Goal: Task Accomplishment & Management: Complete application form

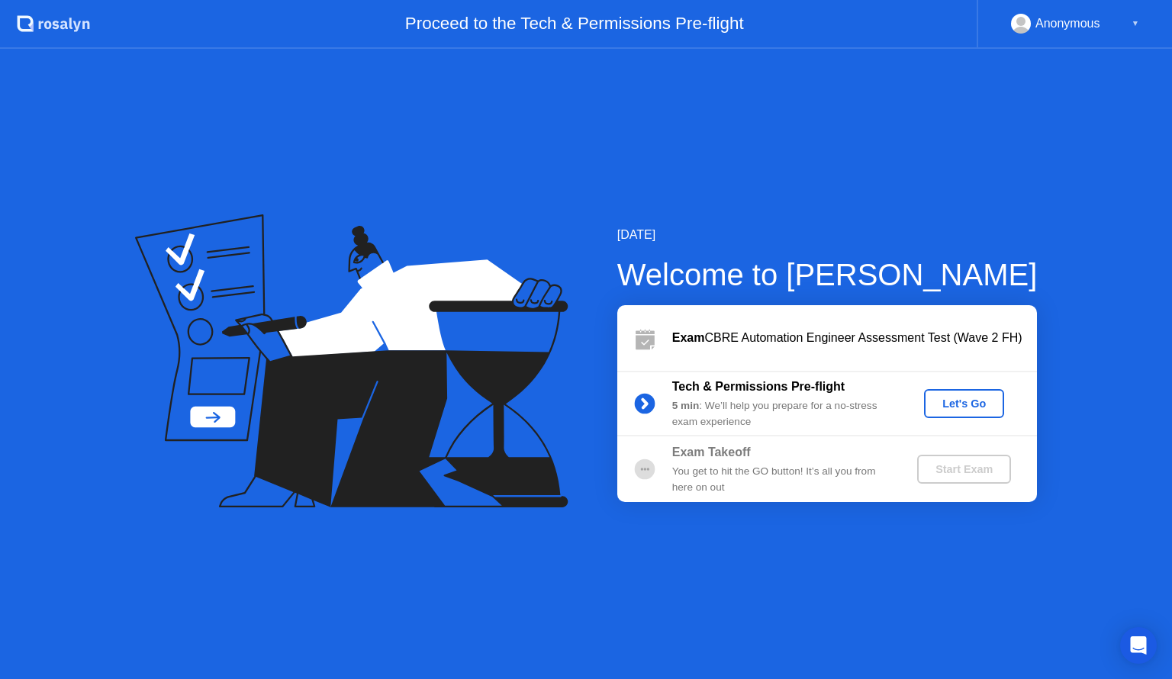
click at [974, 399] on div "Let's Go" at bounding box center [964, 404] width 68 height 12
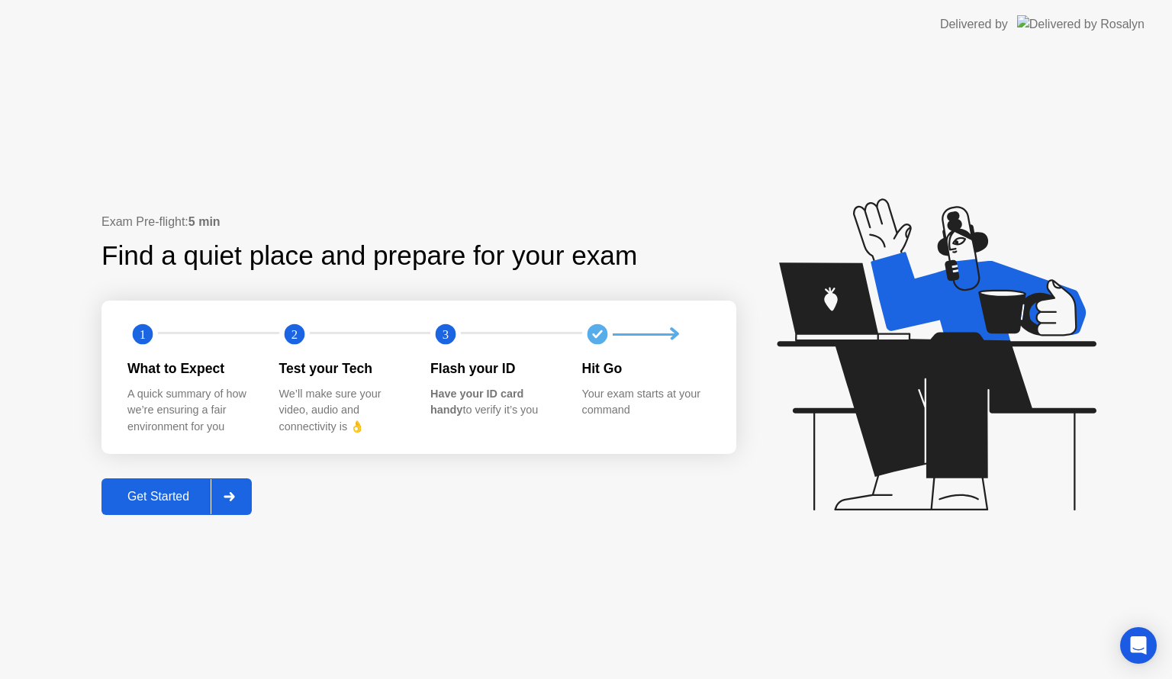
click at [237, 502] on div at bounding box center [229, 496] width 37 height 35
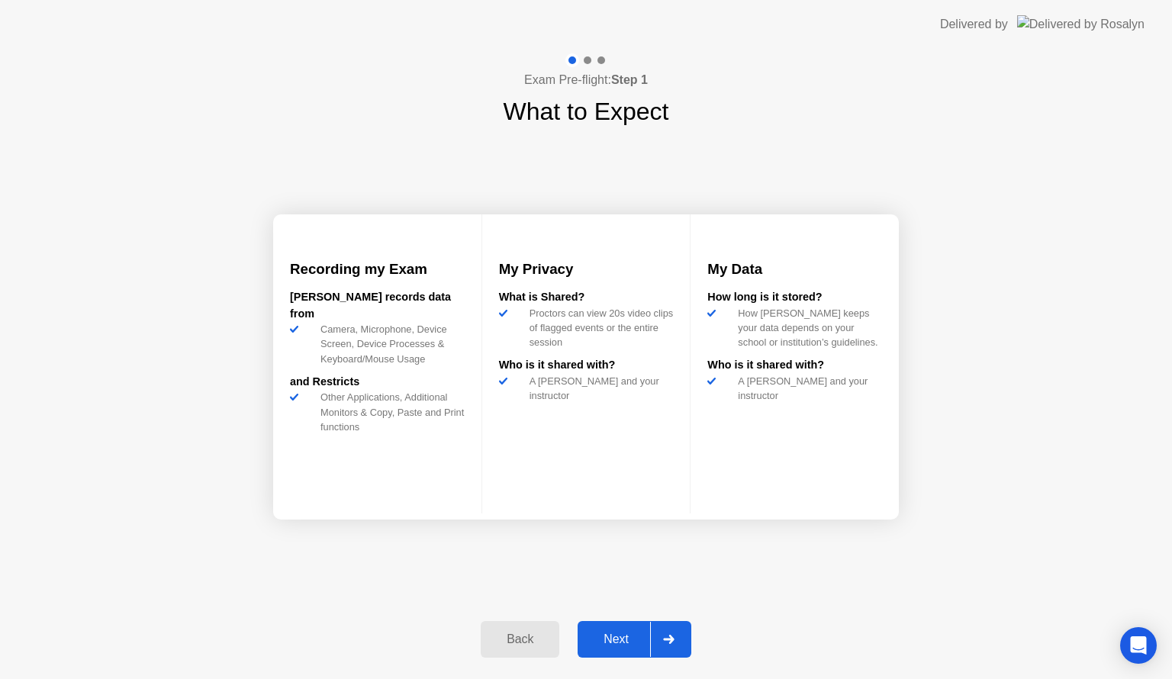
click at [666, 640] on icon at bounding box center [668, 639] width 11 height 9
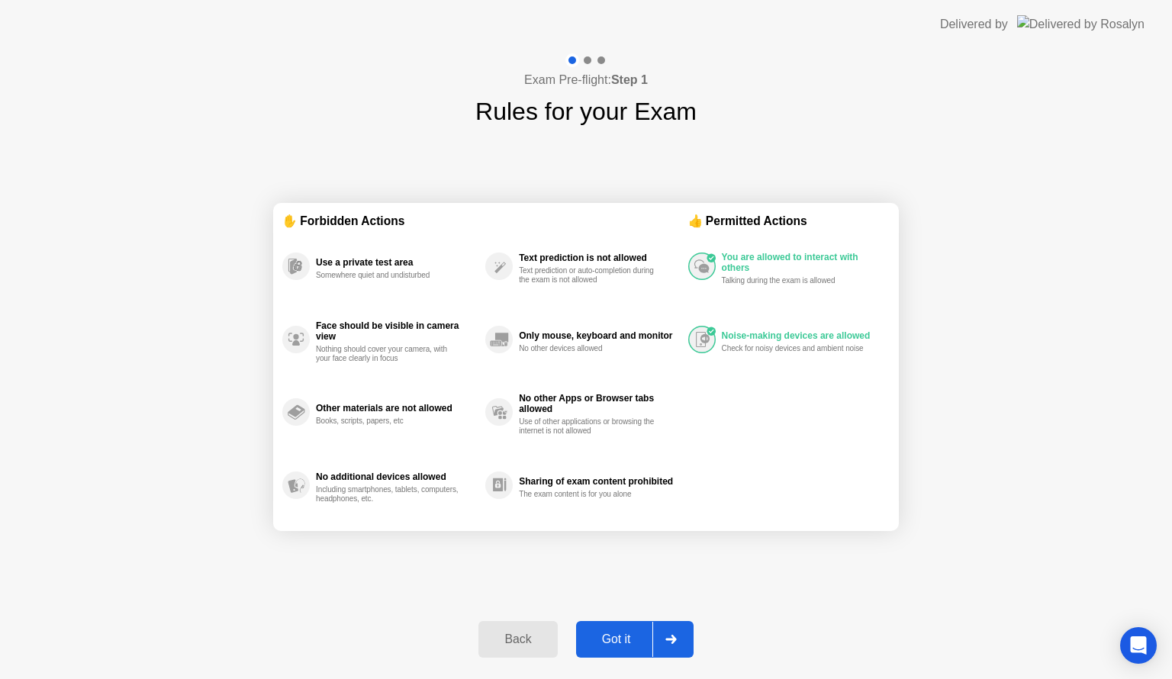
click at [676, 630] on div at bounding box center [671, 639] width 37 height 35
select select "**********"
select select "*******"
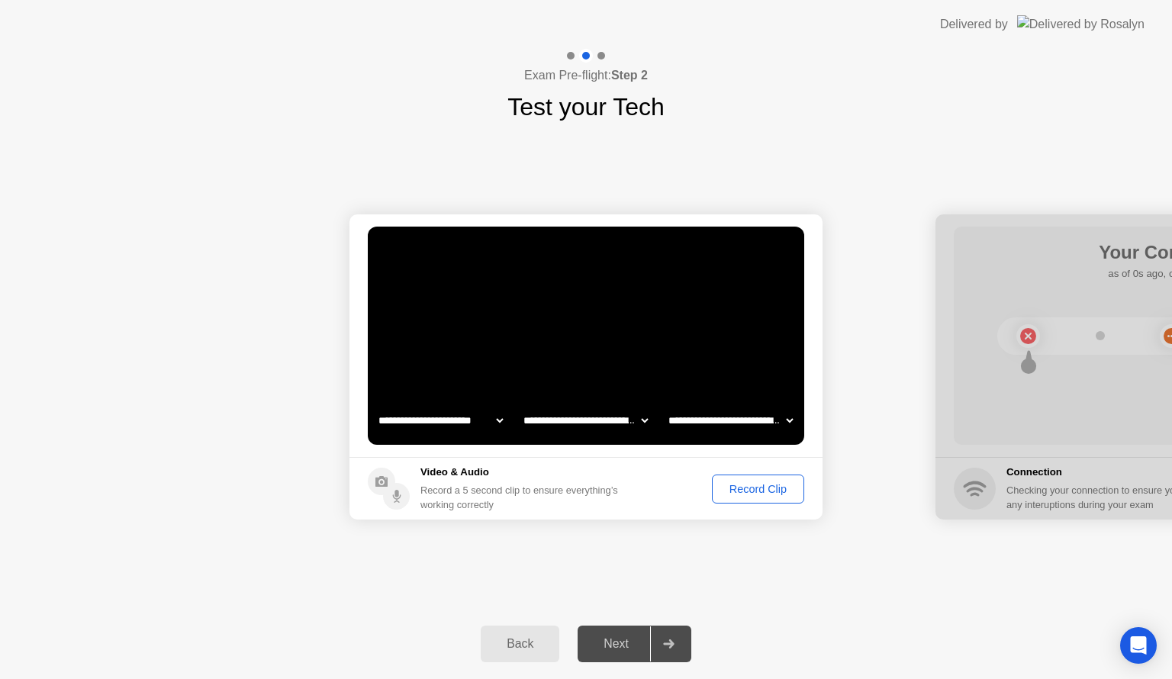
click at [758, 487] on div "Record Clip" at bounding box center [759, 489] width 82 height 12
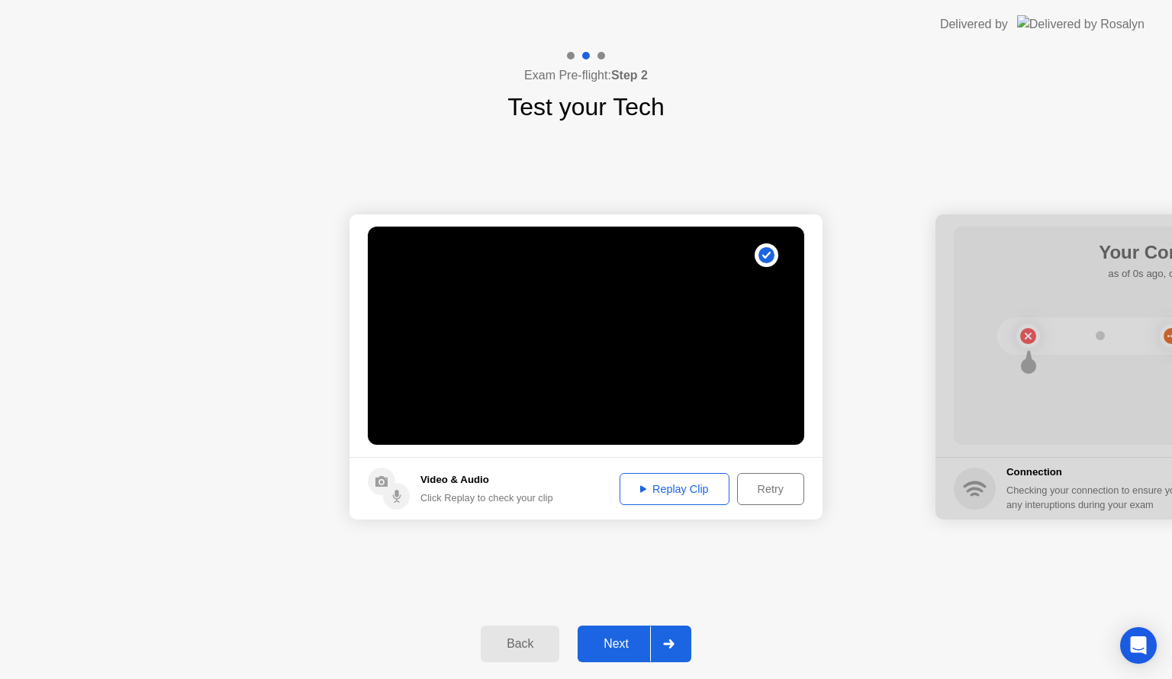
click at [666, 483] on div "Replay Clip" at bounding box center [674, 489] width 99 height 12
click at [659, 643] on div at bounding box center [668, 644] width 37 height 35
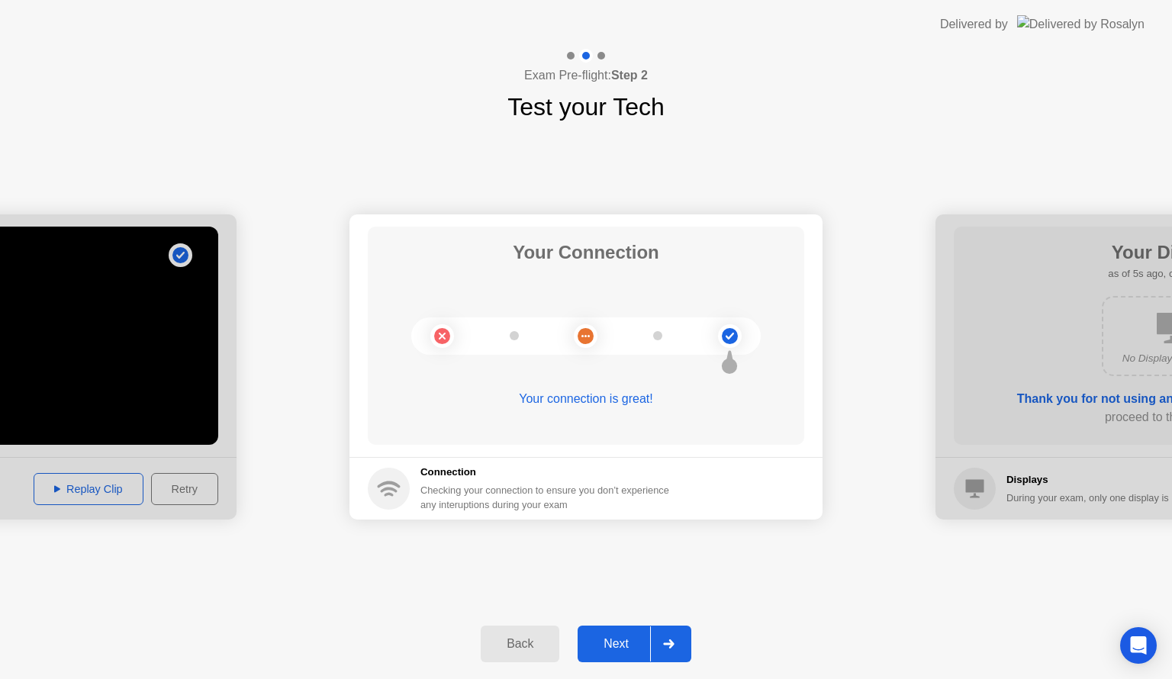
click at [669, 645] on icon at bounding box center [668, 644] width 11 height 9
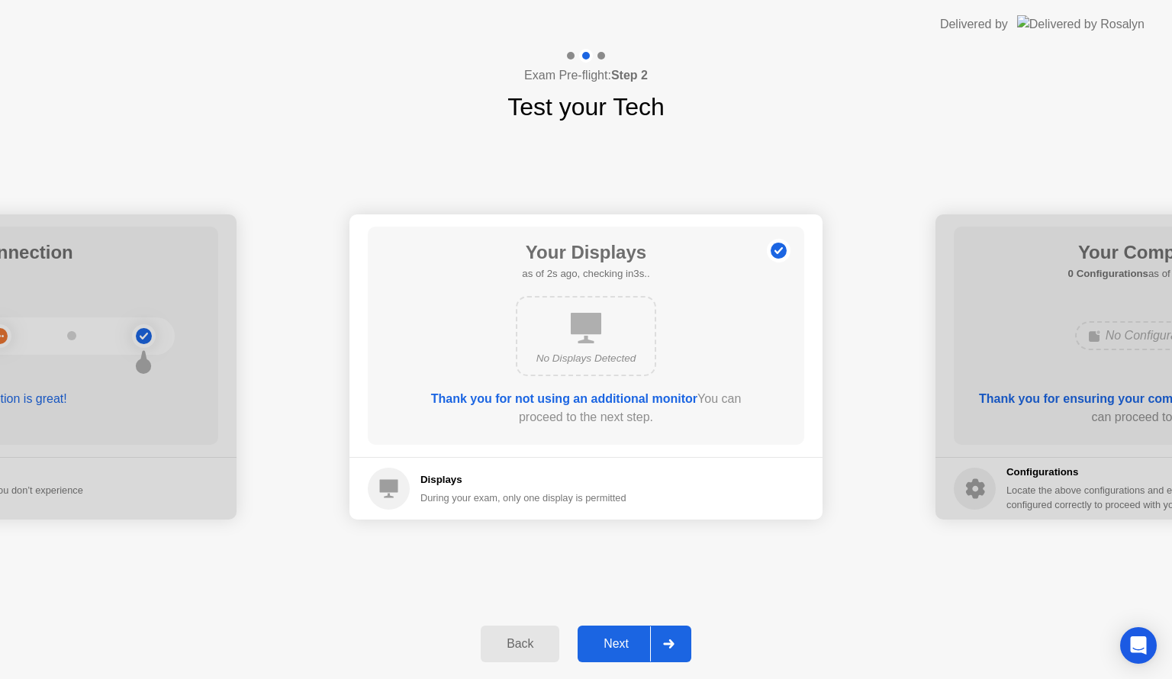
click at [669, 645] on icon at bounding box center [668, 644] width 11 height 9
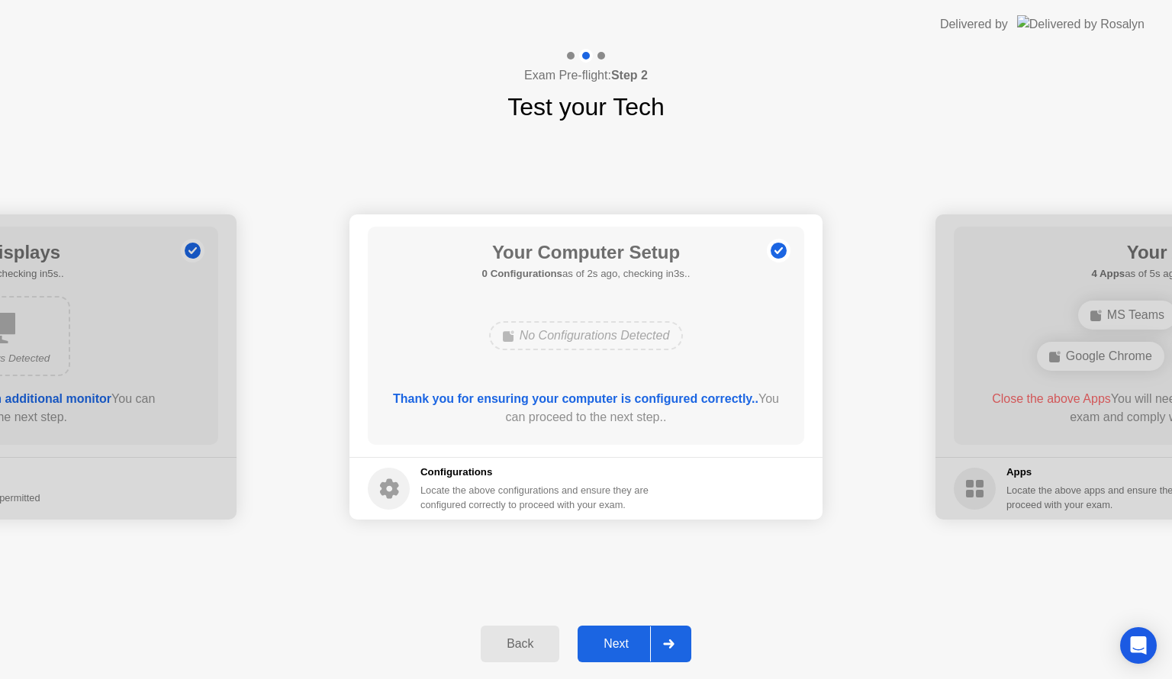
click at [669, 645] on icon at bounding box center [668, 644] width 11 height 9
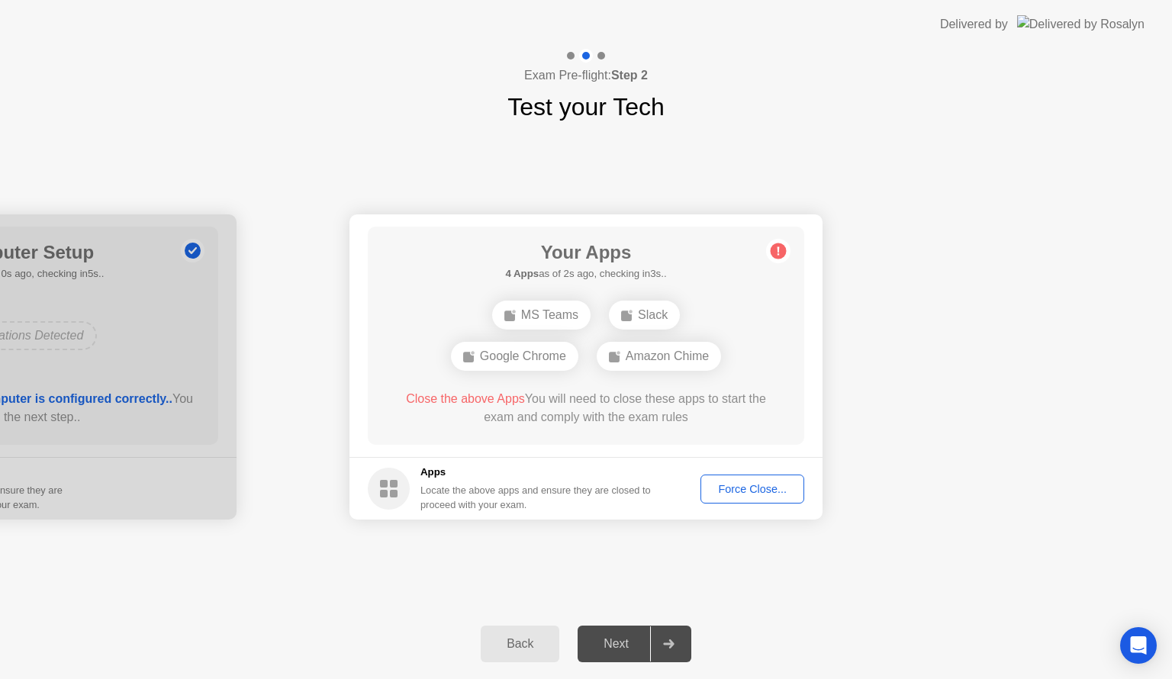
click at [749, 486] on div "Force Close..." at bounding box center [752, 489] width 93 height 12
click at [756, 489] on div "Force Close..." at bounding box center [752, 489] width 93 height 12
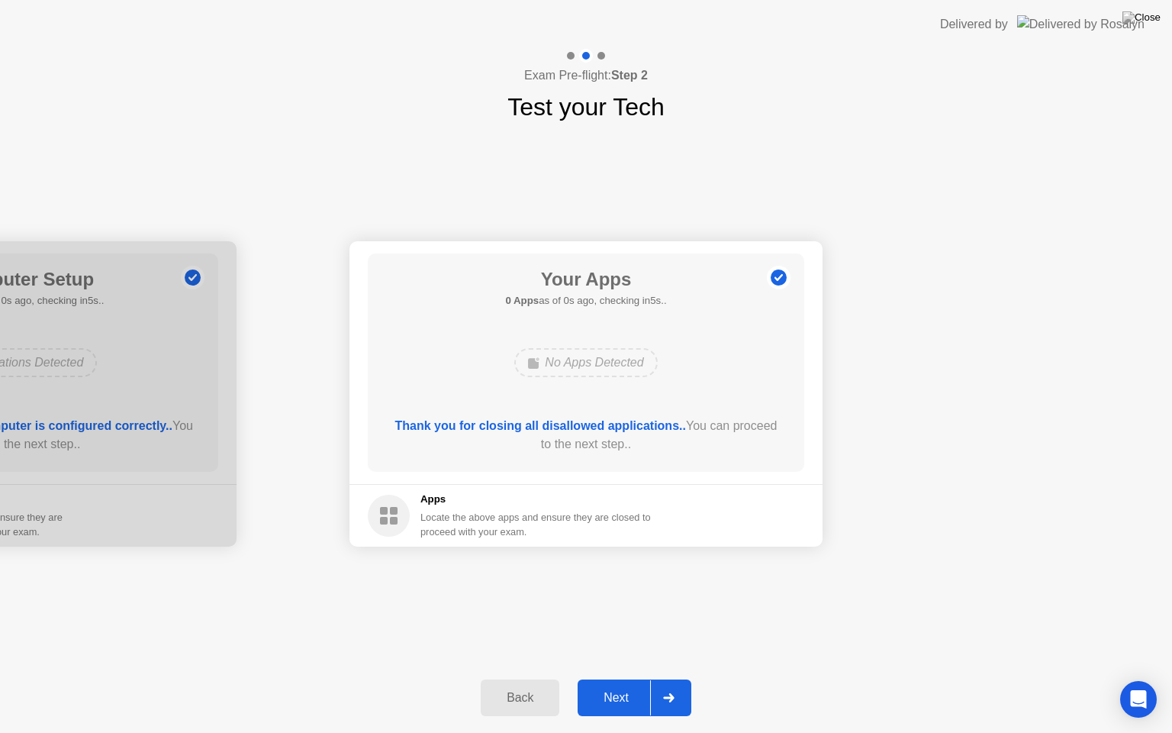
click at [669, 679] on icon at bounding box center [668, 697] width 11 height 9
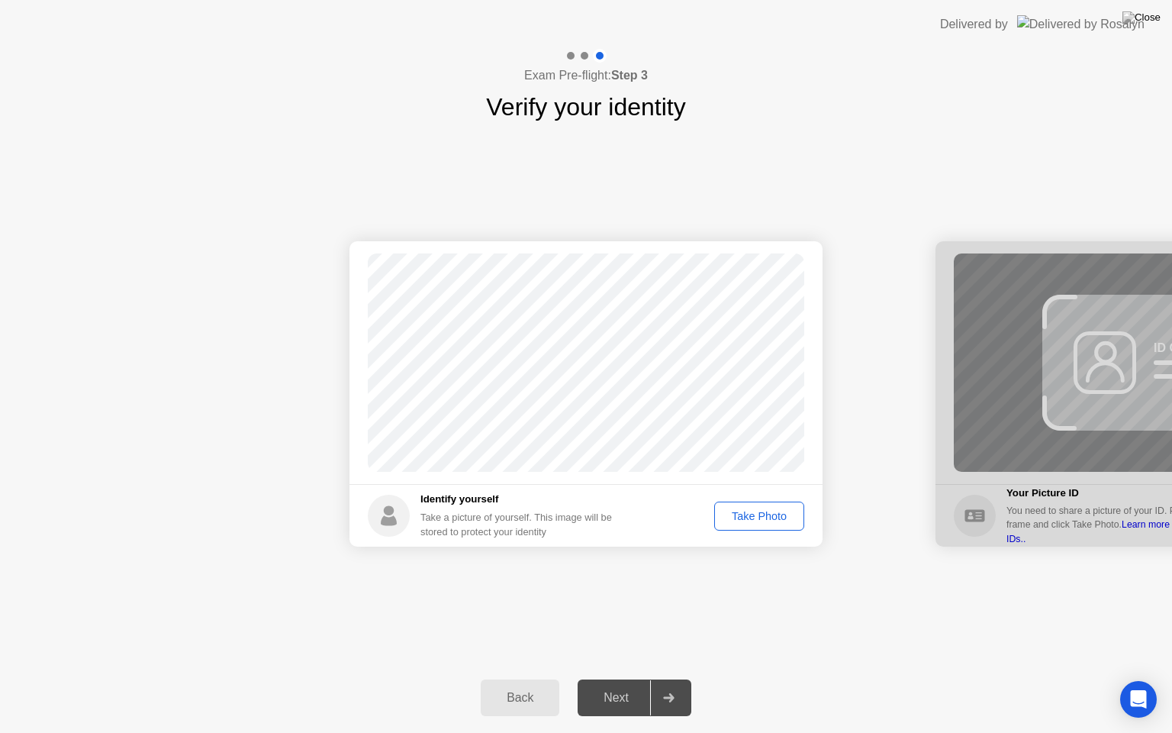
click at [756, 512] on div "Take Photo" at bounding box center [759, 516] width 79 height 12
click at [669, 679] on div at bounding box center [668, 697] width 37 height 35
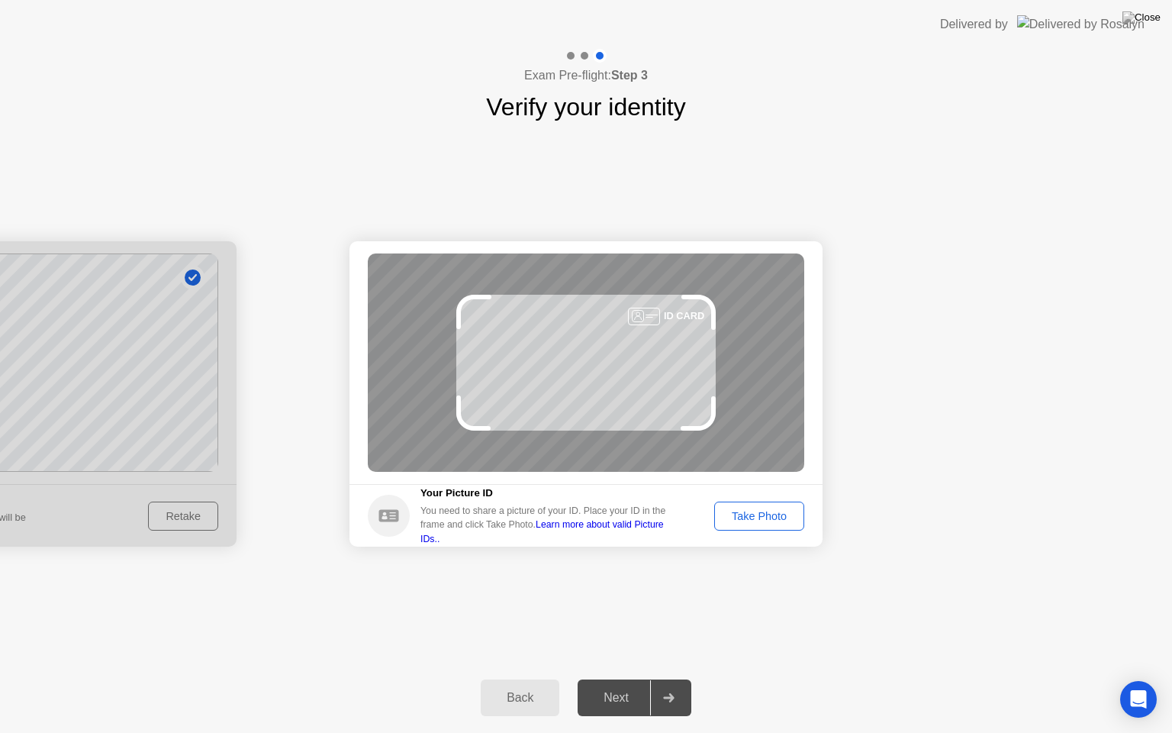
click at [629, 533] on link "Learn more about valid Picture IDs.." at bounding box center [542, 531] width 243 height 24
click at [762, 514] on div "Take Photo" at bounding box center [759, 516] width 79 height 12
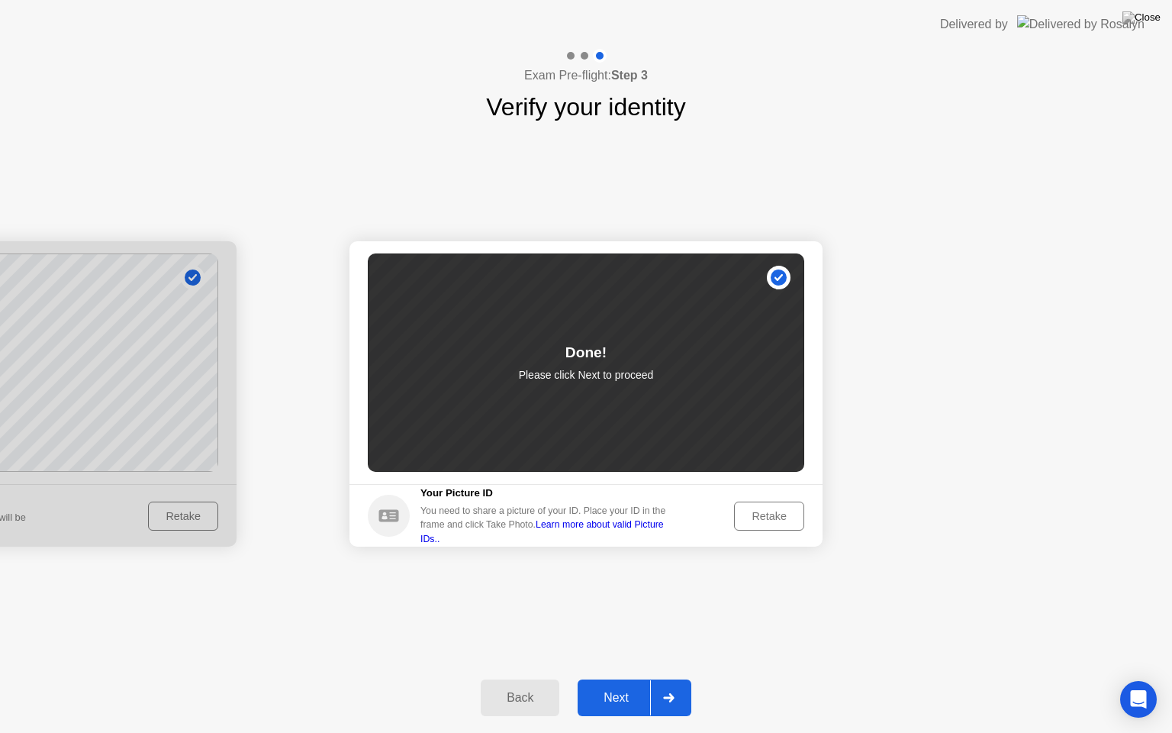
click at [664, 679] on icon at bounding box center [668, 697] width 11 height 9
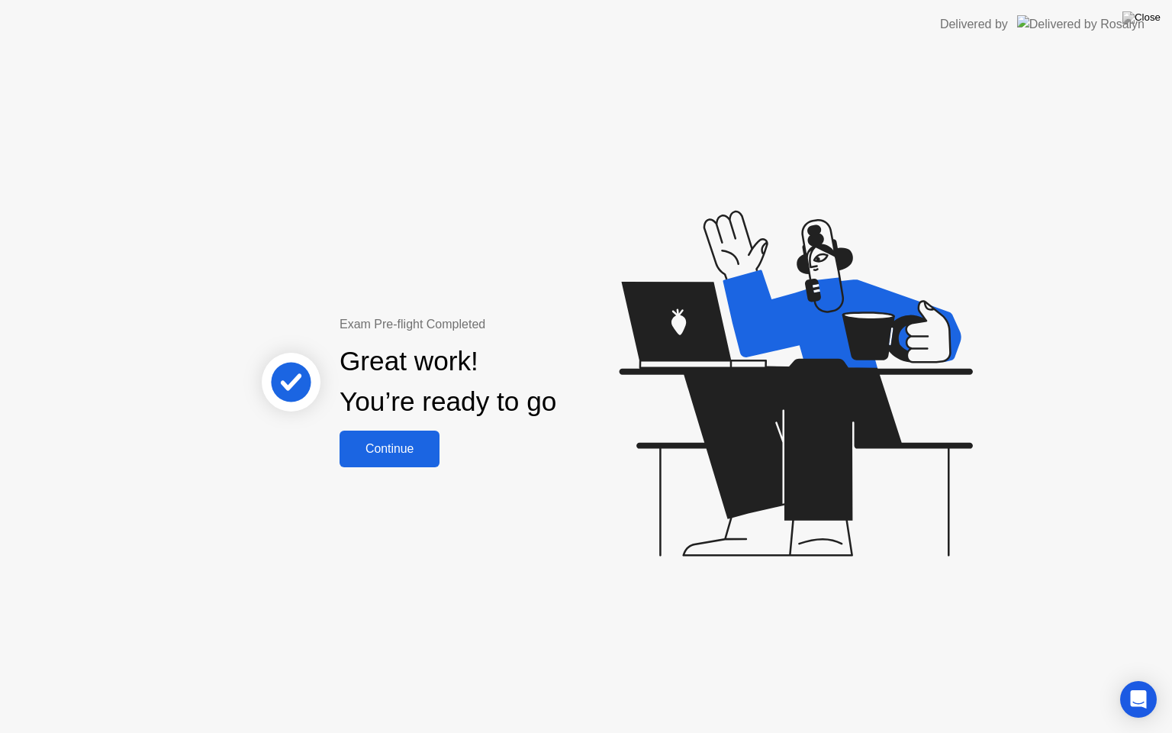
click at [388, 450] on div "Continue" at bounding box center [389, 449] width 91 height 14
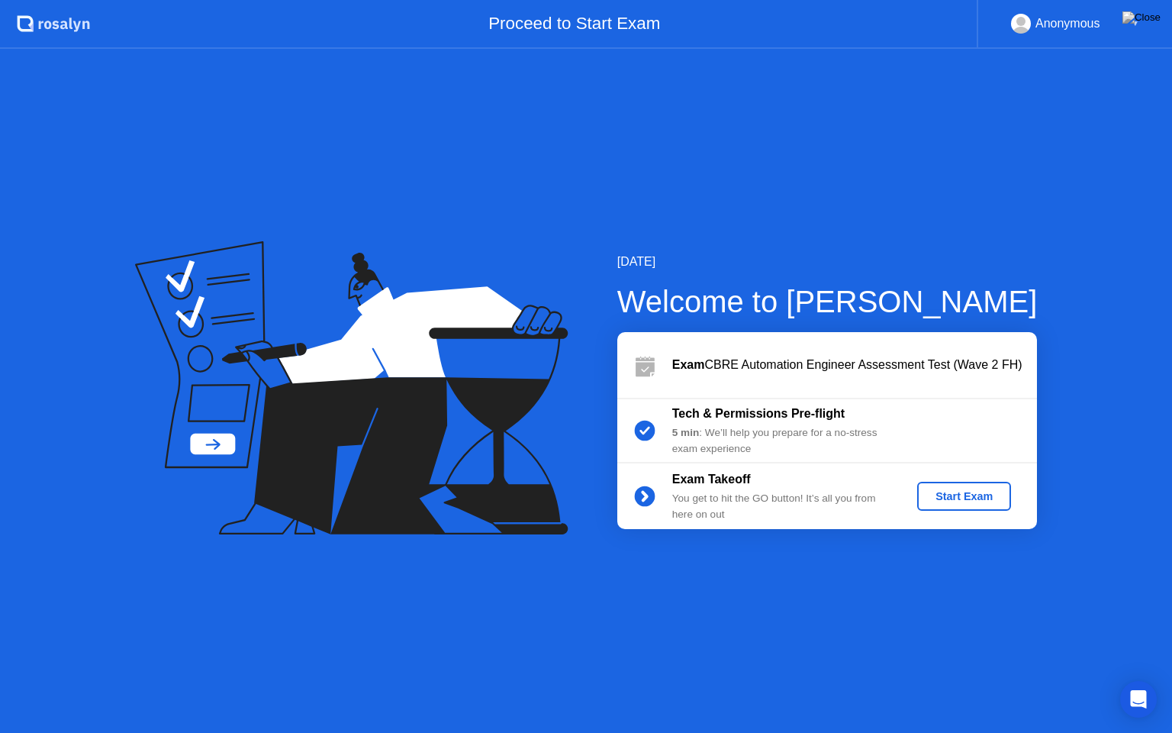
click at [966, 497] on div "Start Exam" at bounding box center [965, 496] width 82 height 12
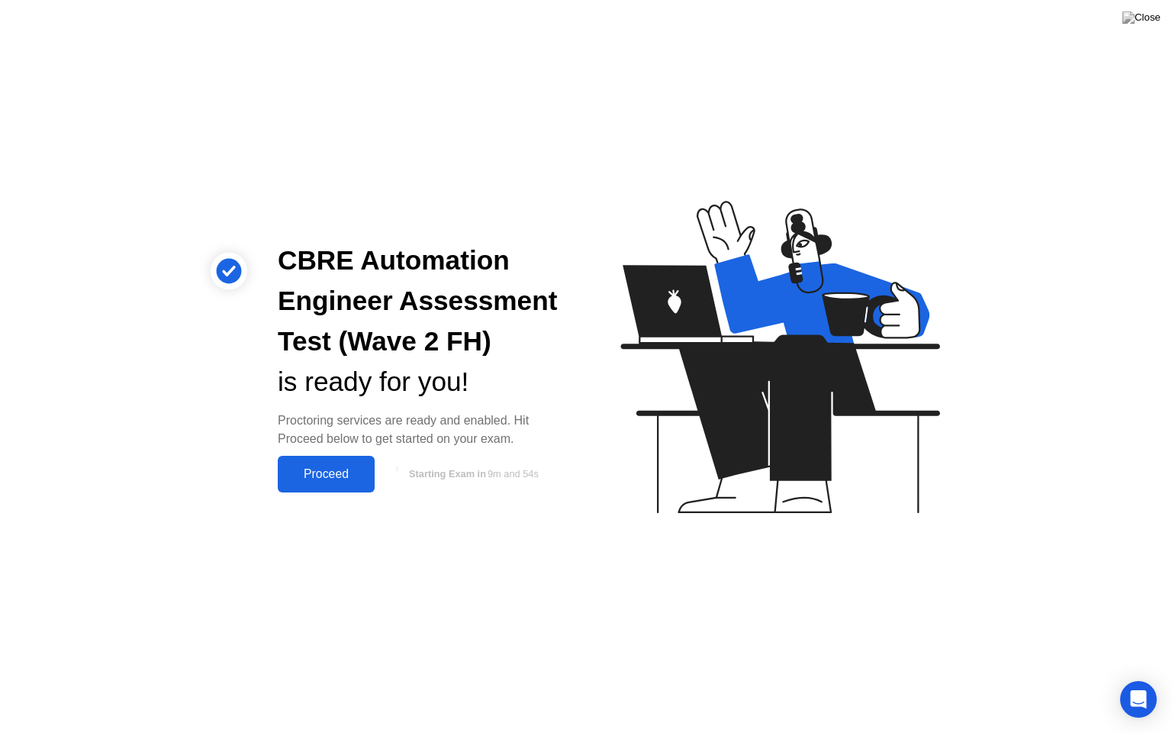
click at [317, 476] on div "Proceed" at bounding box center [326, 474] width 88 height 14
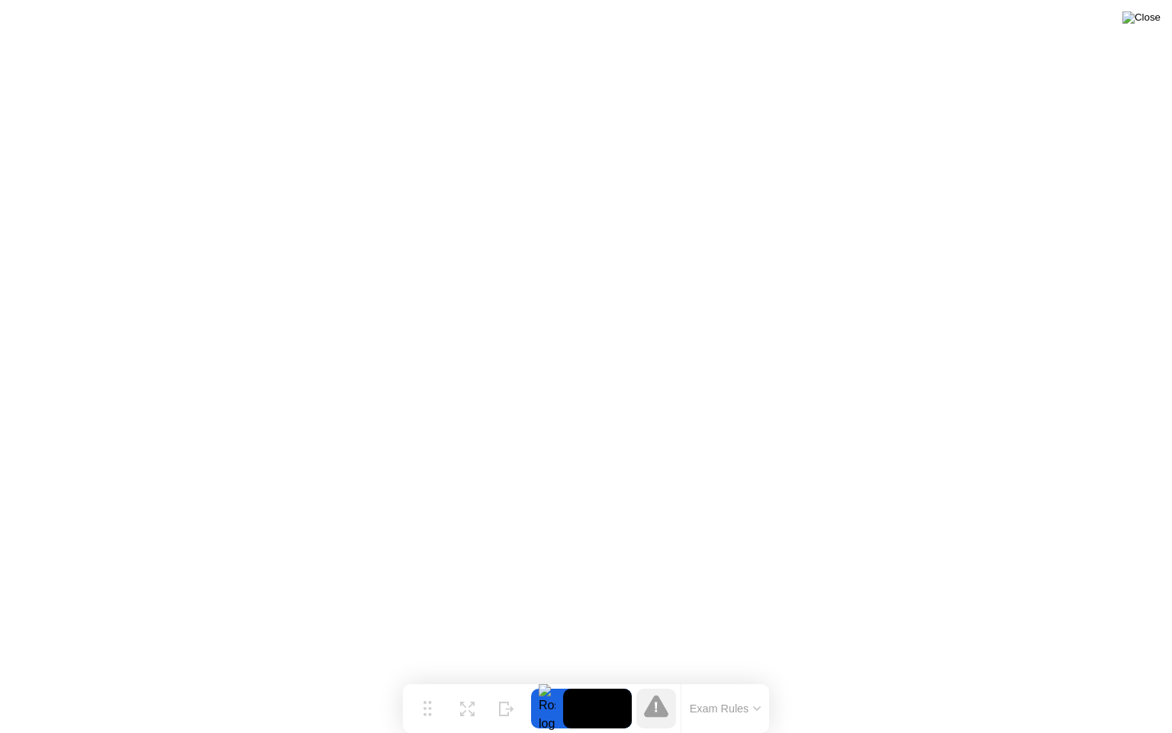
click at [1153, 20] on img at bounding box center [1142, 17] width 38 height 12
click at [447, 679] on div at bounding box center [586, 733] width 1172 height 0
click at [659, 679] on icon at bounding box center [656, 706] width 24 height 22
click at [1154, 20] on img at bounding box center [1142, 17] width 38 height 12
